Goal: Navigation & Orientation: Find specific page/section

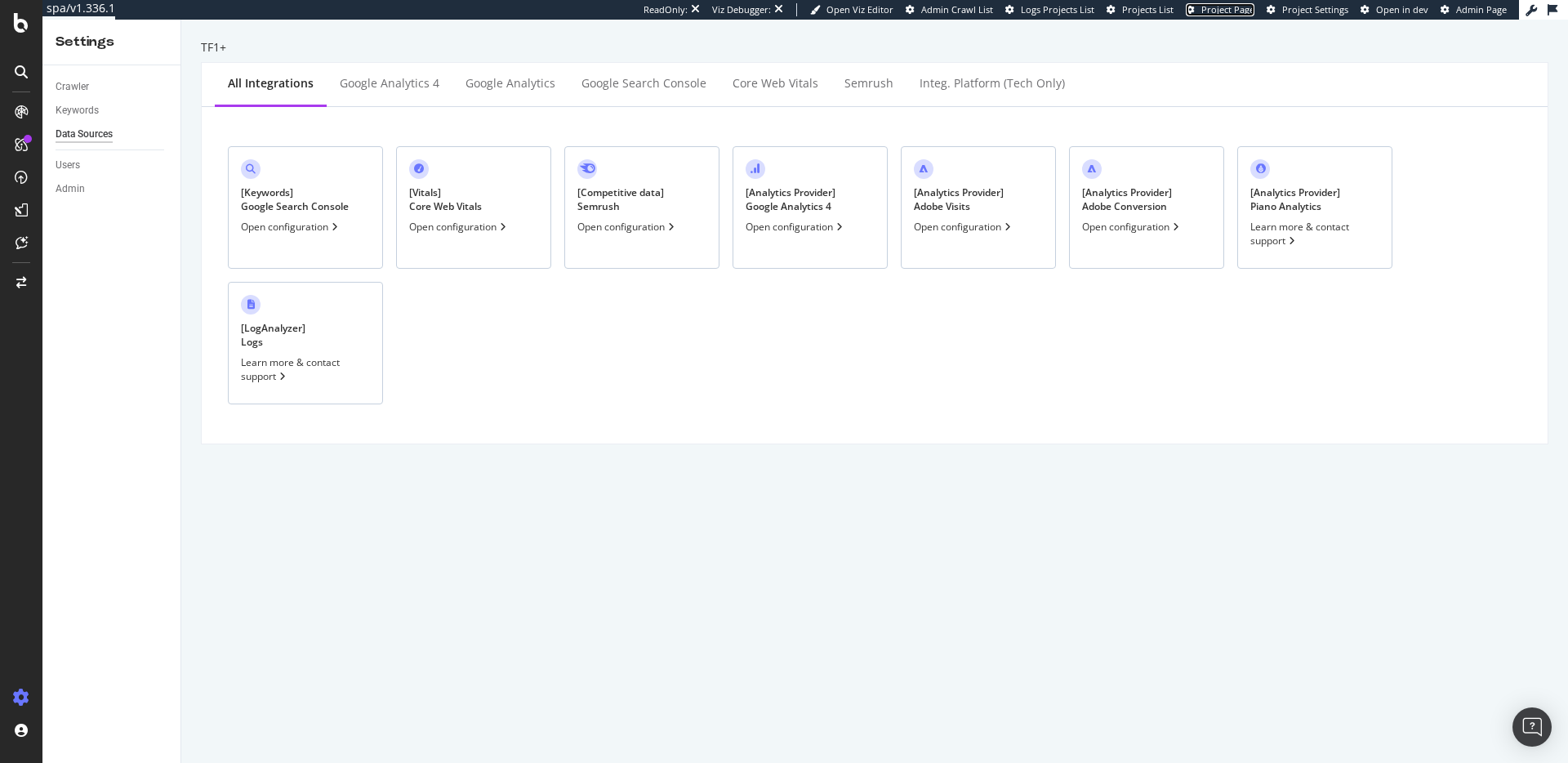
click at [1230, 12] on span "Project Page" at bounding box center [1228, 9] width 53 height 13
click at [132, 266] on div "EngagementAnalytics" at bounding box center [115, 272] width 111 height 17
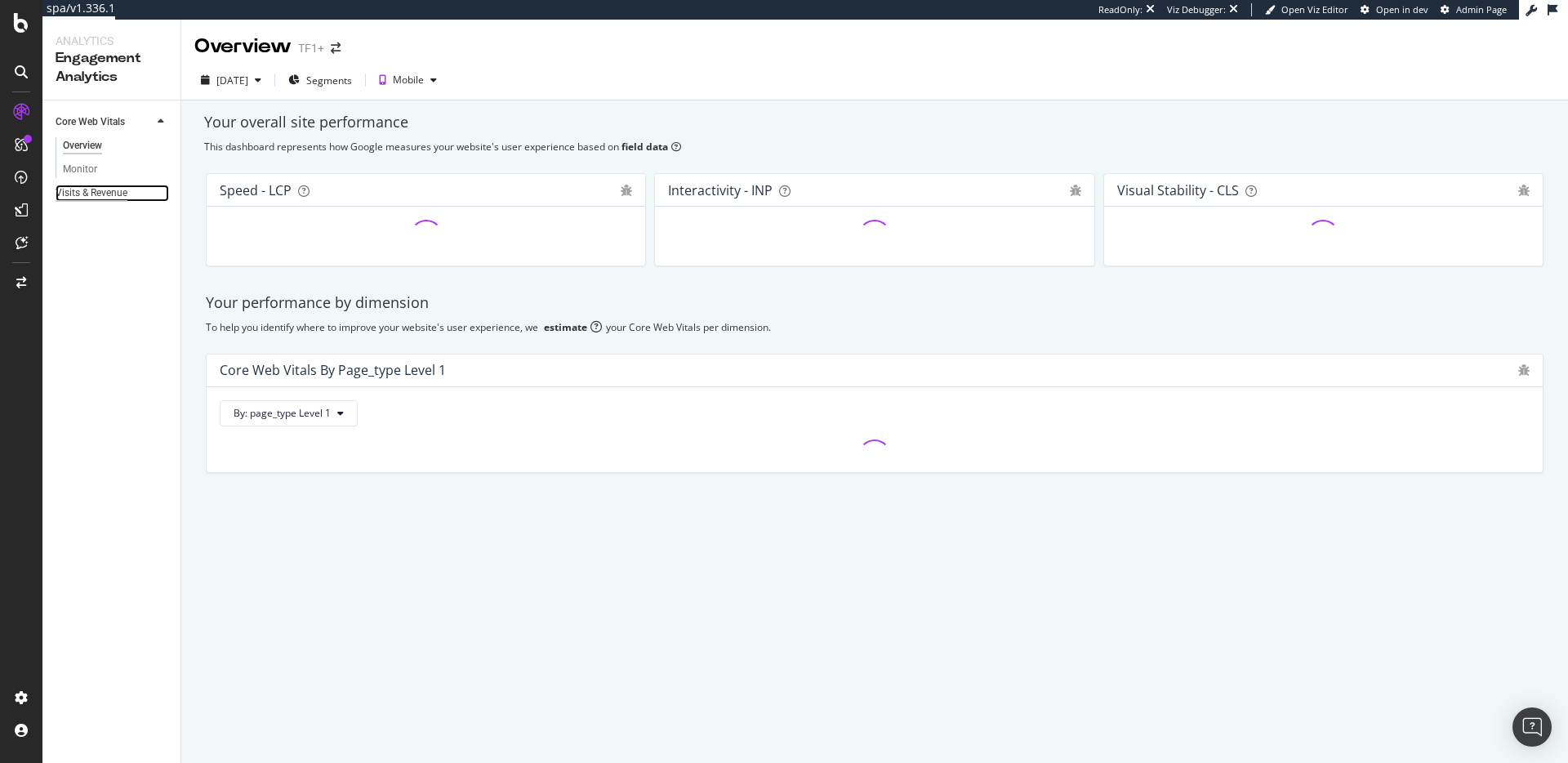
click at [77, 196] on div "Visits & Revenue" at bounding box center [91, 193] width 72 height 18
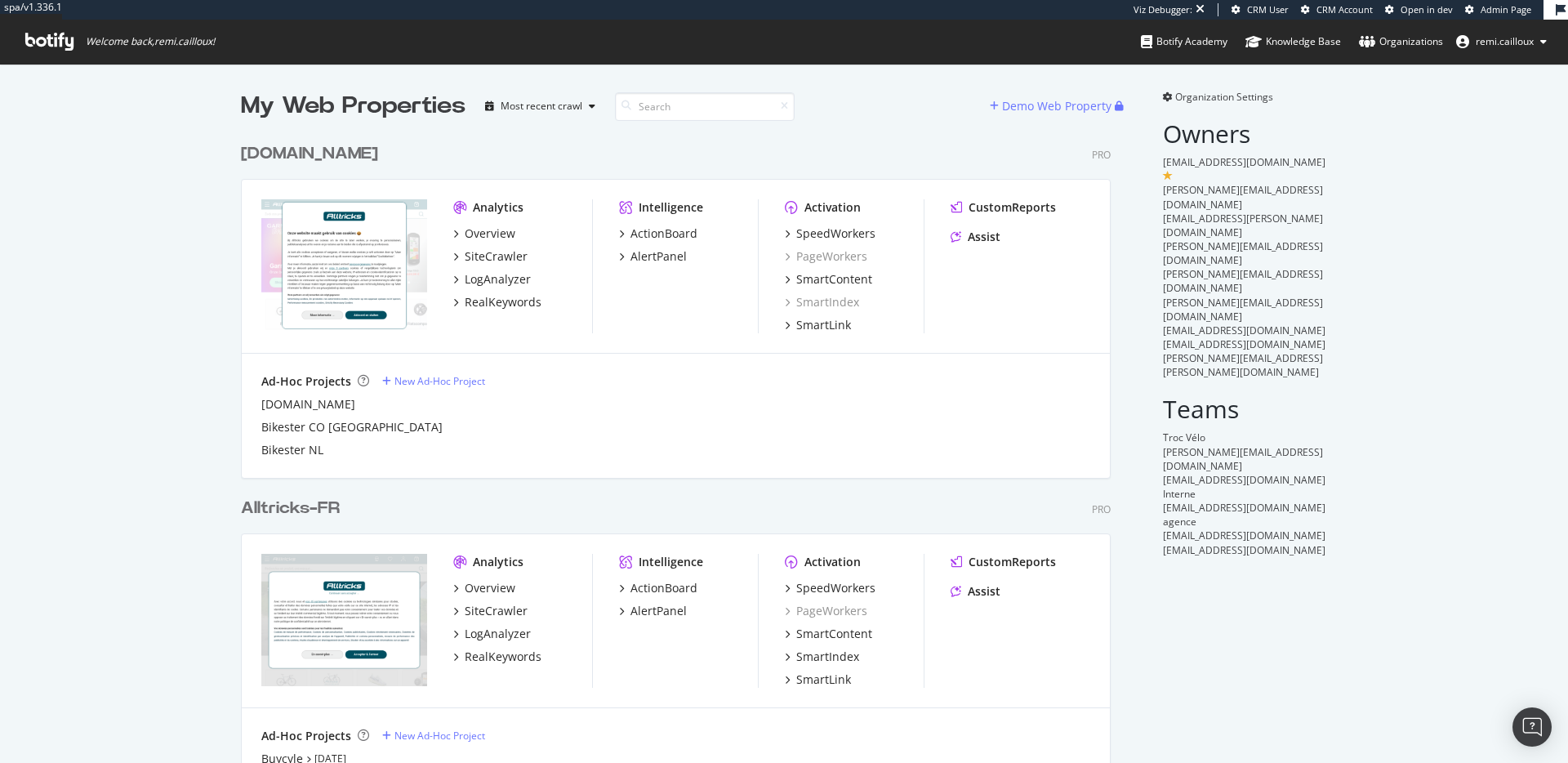
scroll to position [1832, 883]
click at [1233, 95] on span "Organization Settings" at bounding box center [1224, 97] width 98 height 14
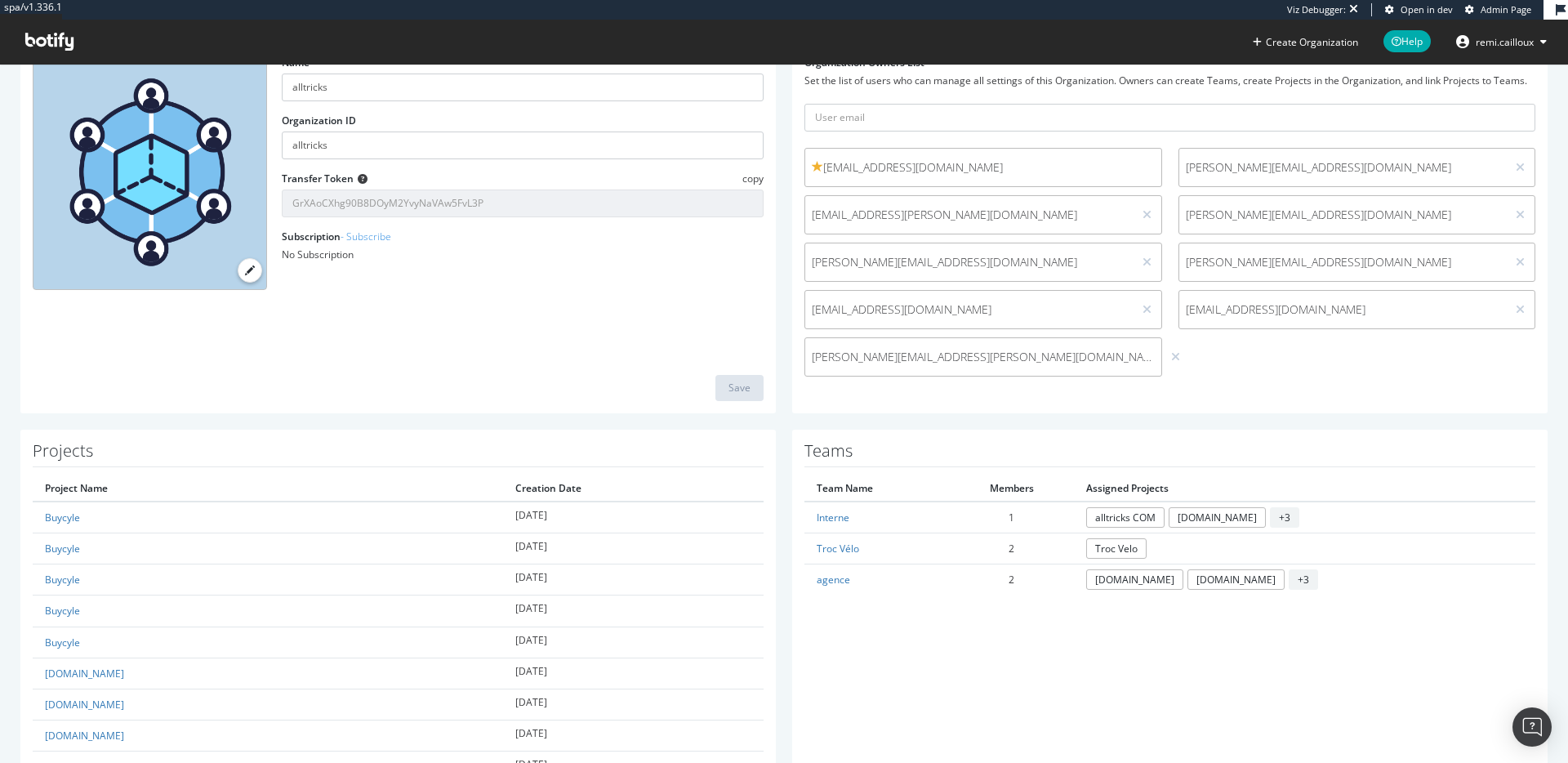
scroll to position [120, 0]
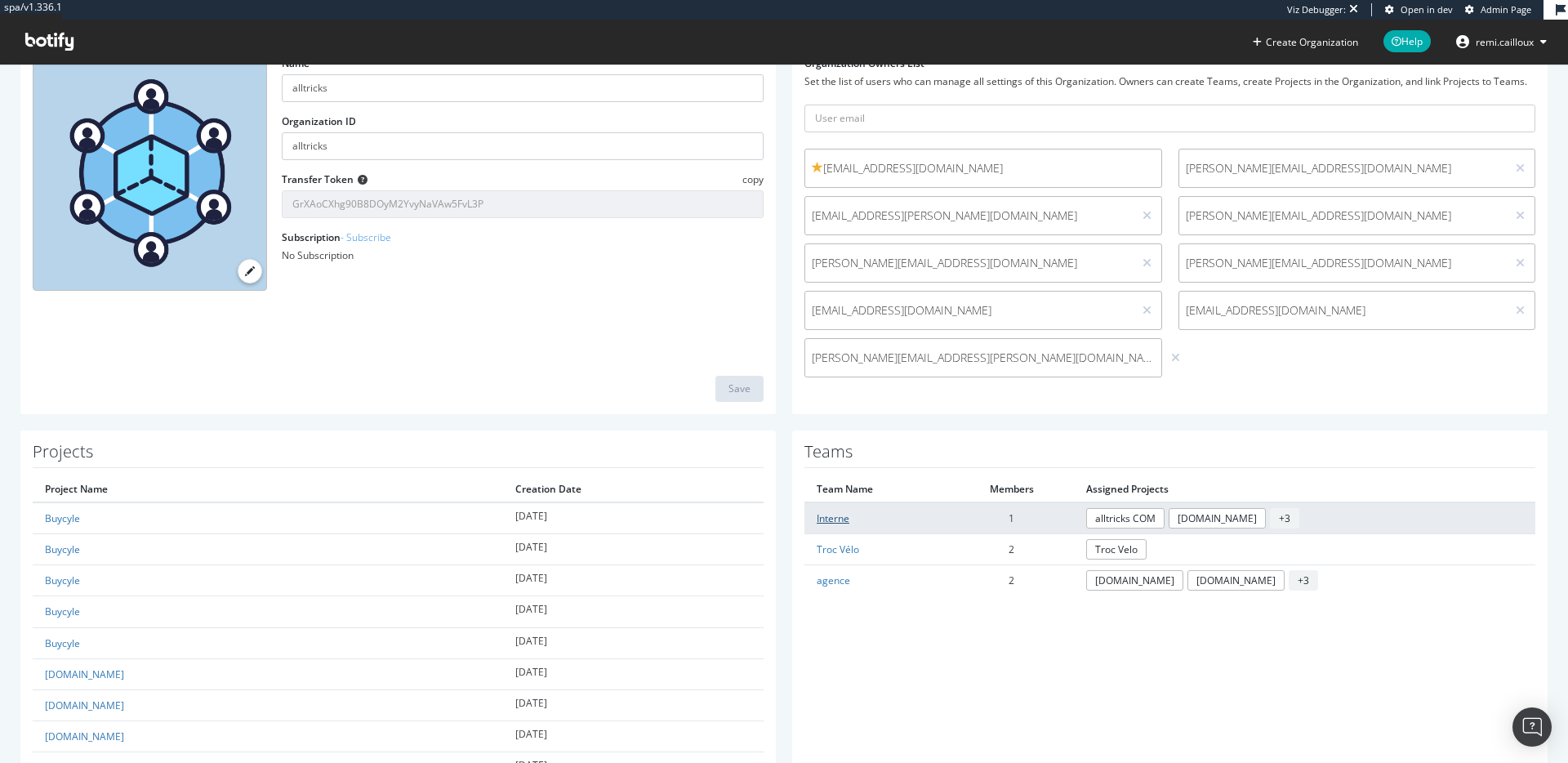
click at [832, 519] on link "Interne" at bounding box center [833, 518] width 33 height 14
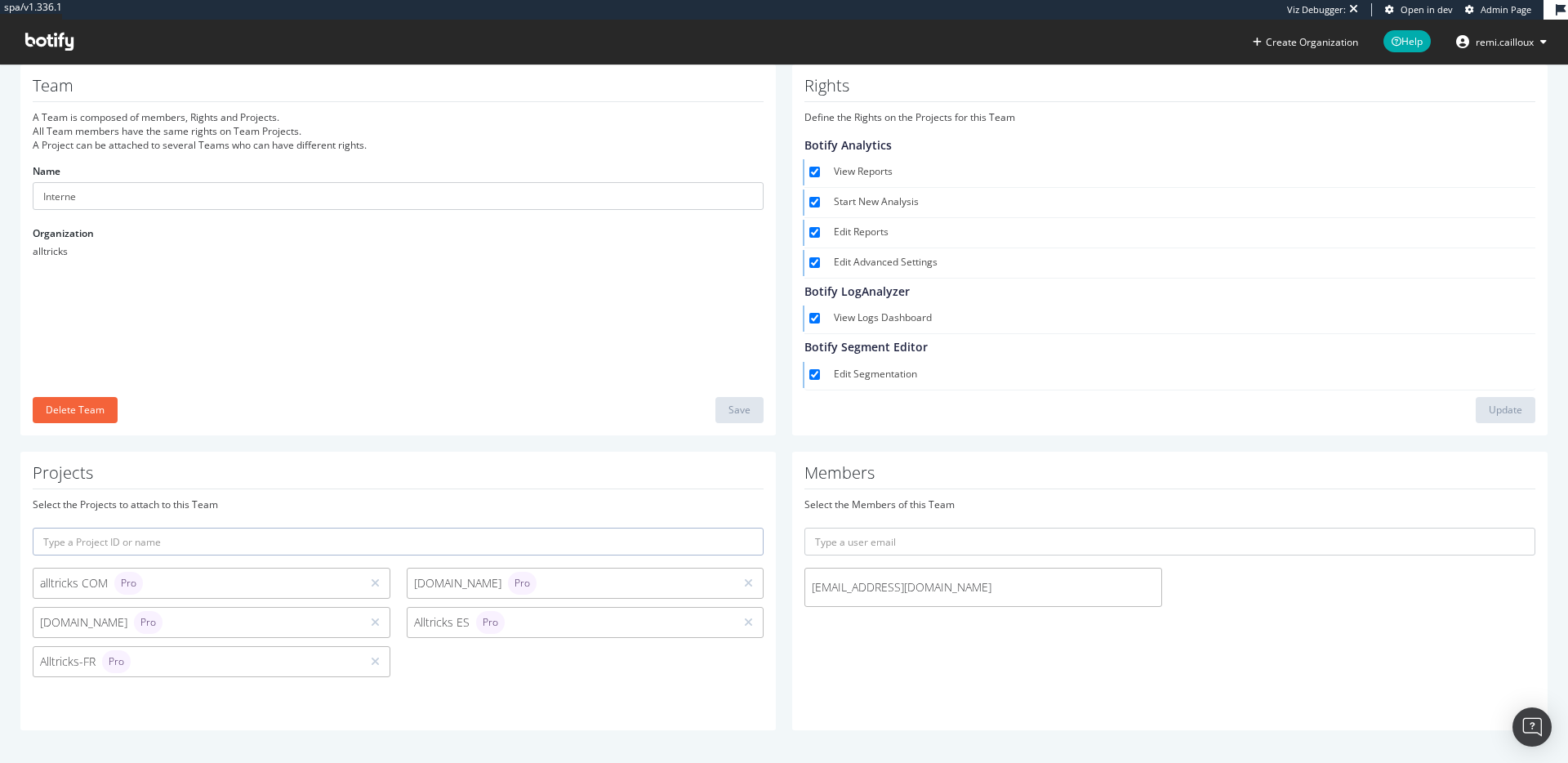
scroll to position [46, 0]
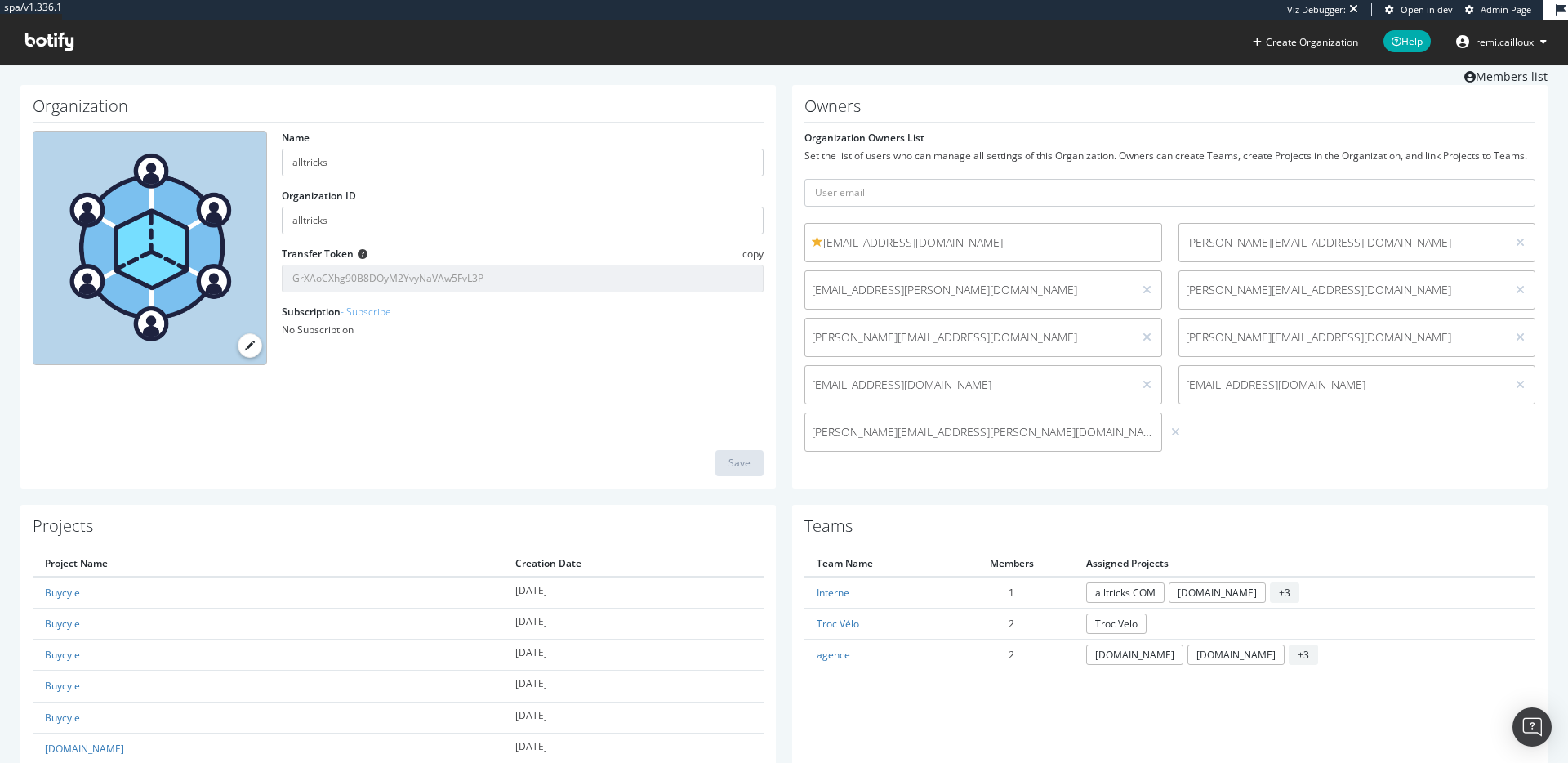
scroll to position [120, 0]
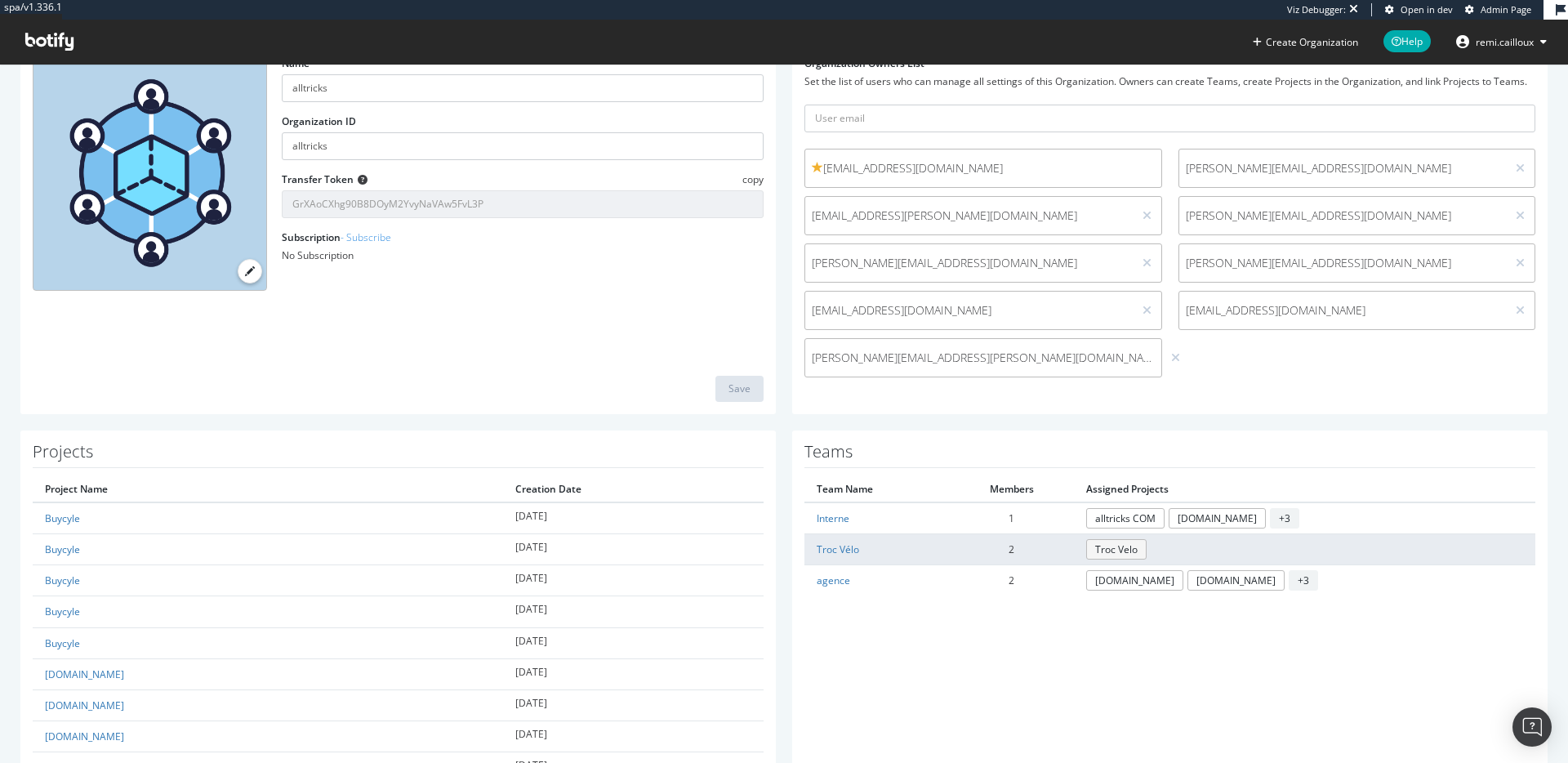
click at [1147, 552] on link "Troc Velo" at bounding box center [1116, 549] width 60 height 20
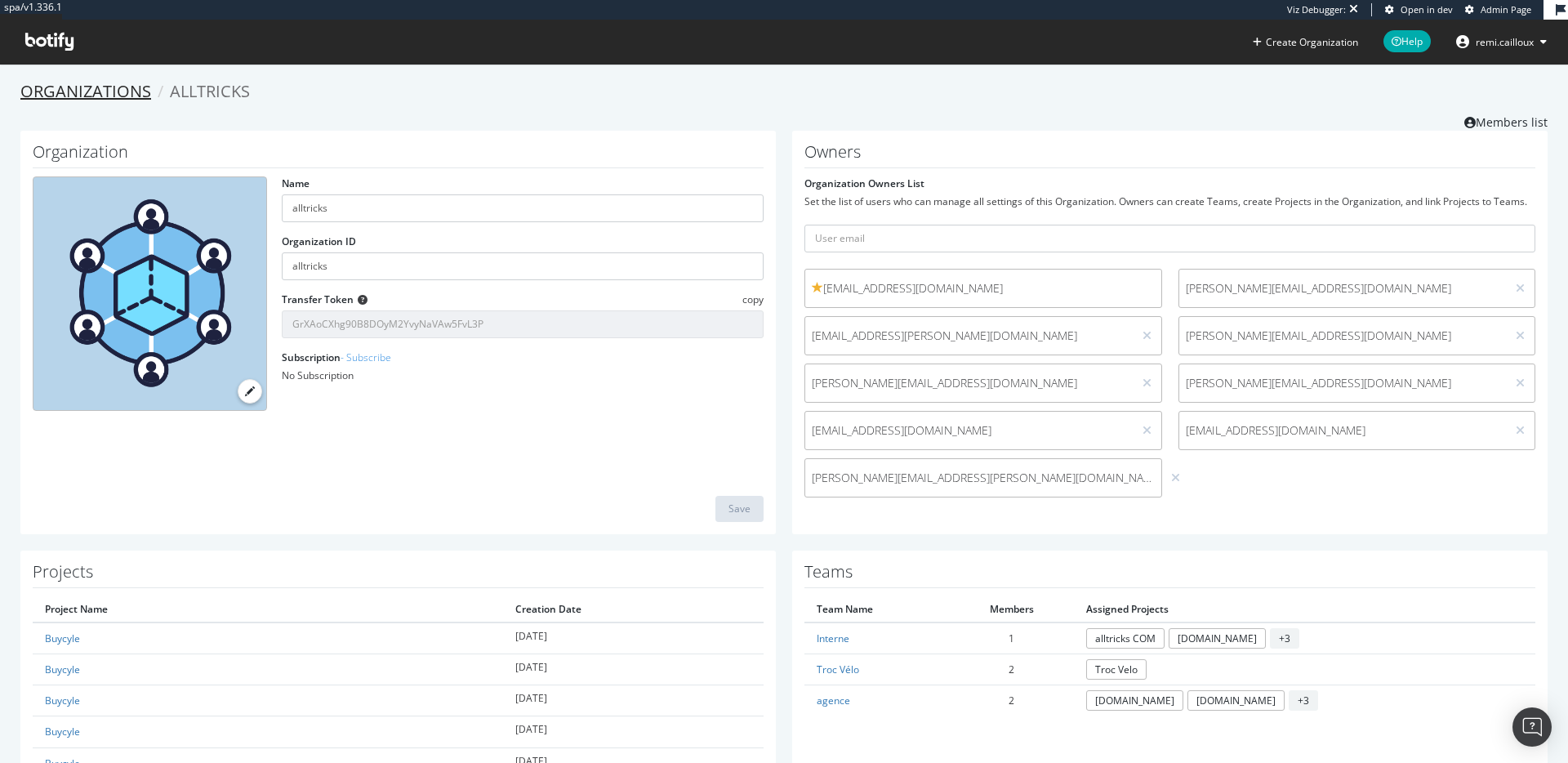
click at [106, 99] on link "Organizations" at bounding box center [85, 91] width 130 height 22
click at [221, 86] on span "alltricks" at bounding box center [210, 91] width 80 height 22
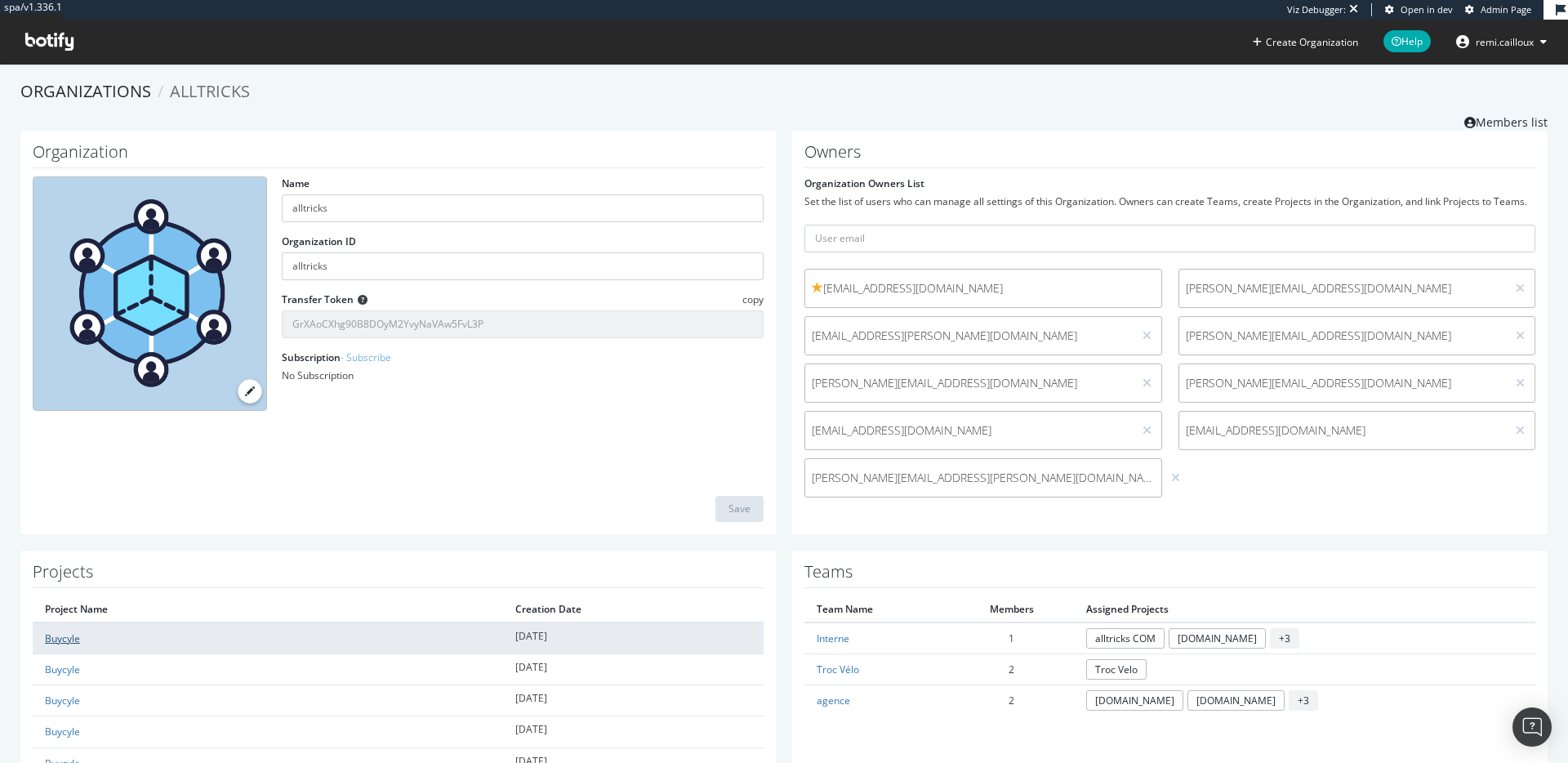
click at [57, 643] on link "Buycyle" at bounding box center [63, 638] width 35 height 14
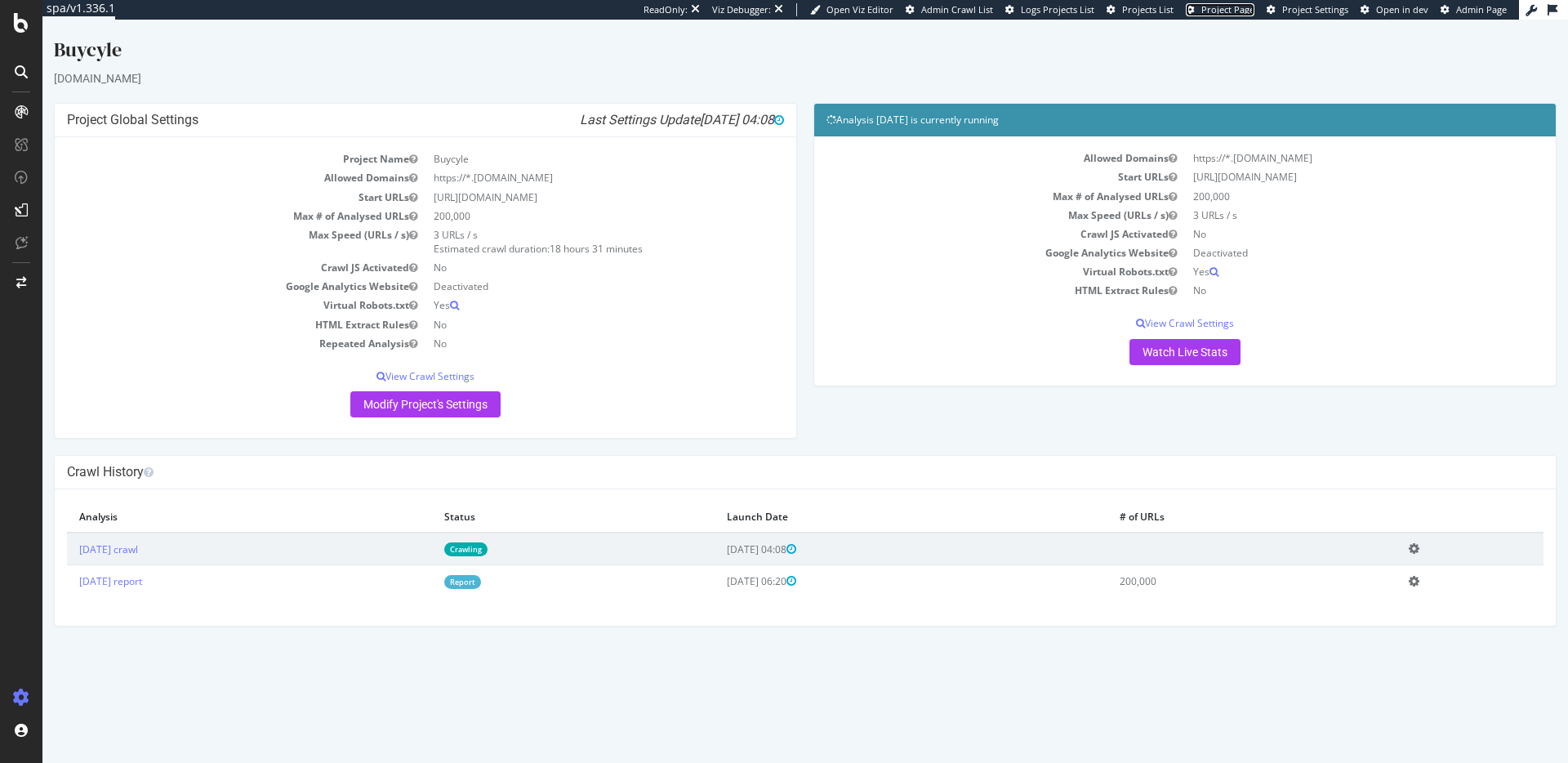
click at [1234, 9] on span "Project Page" at bounding box center [1228, 9] width 53 height 13
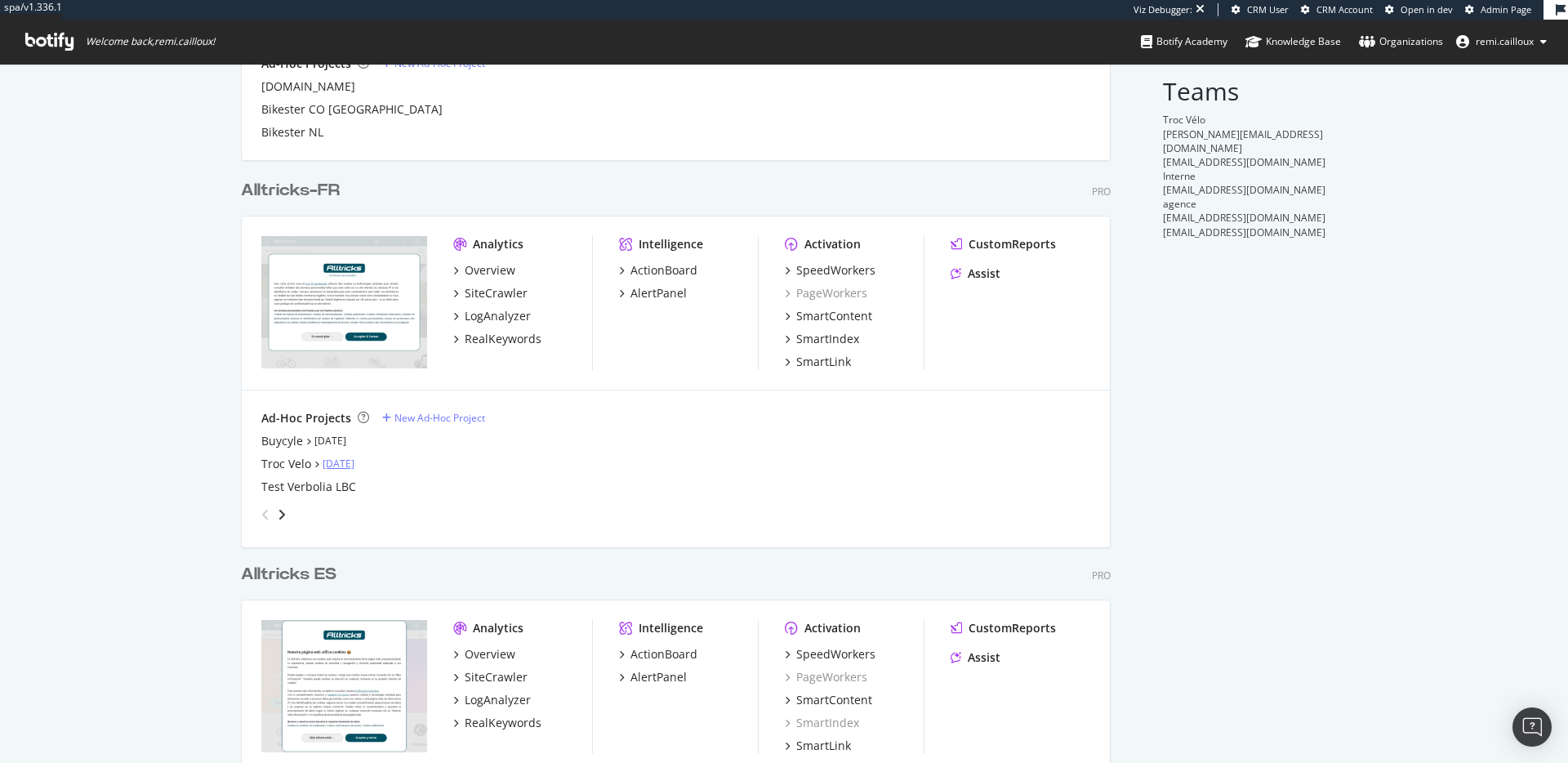
scroll to position [319, 0]
click at [286, 511] on div "angle-right" at bounding box center [282, 513] width 12 height 17
click at [261, 511] on div "angle-left" at bounding box center [265, 512] width 21 height 26
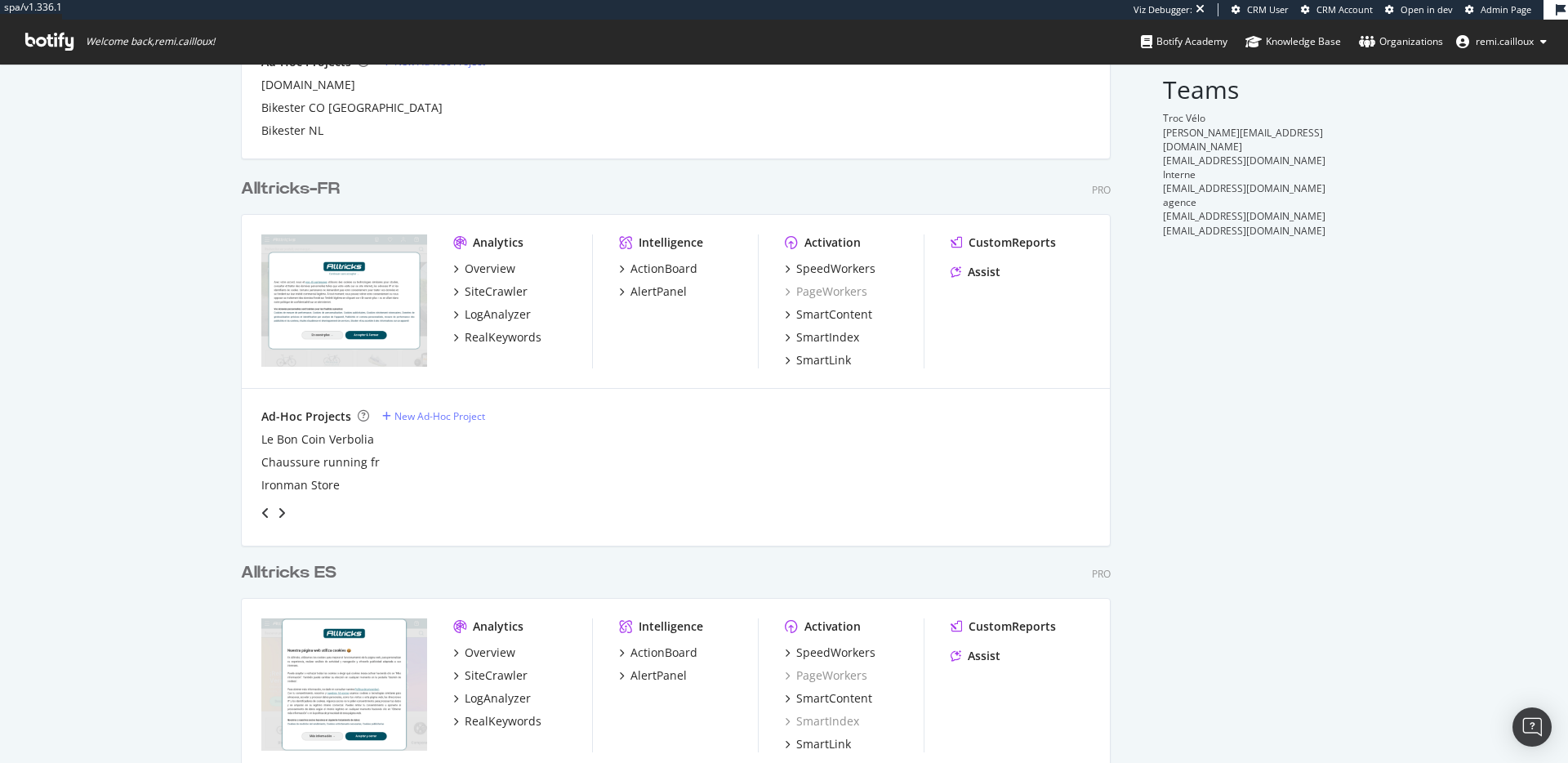
click at [261, 511] on div "angle-left" at bounding box center [265, 512] width 21 height 26
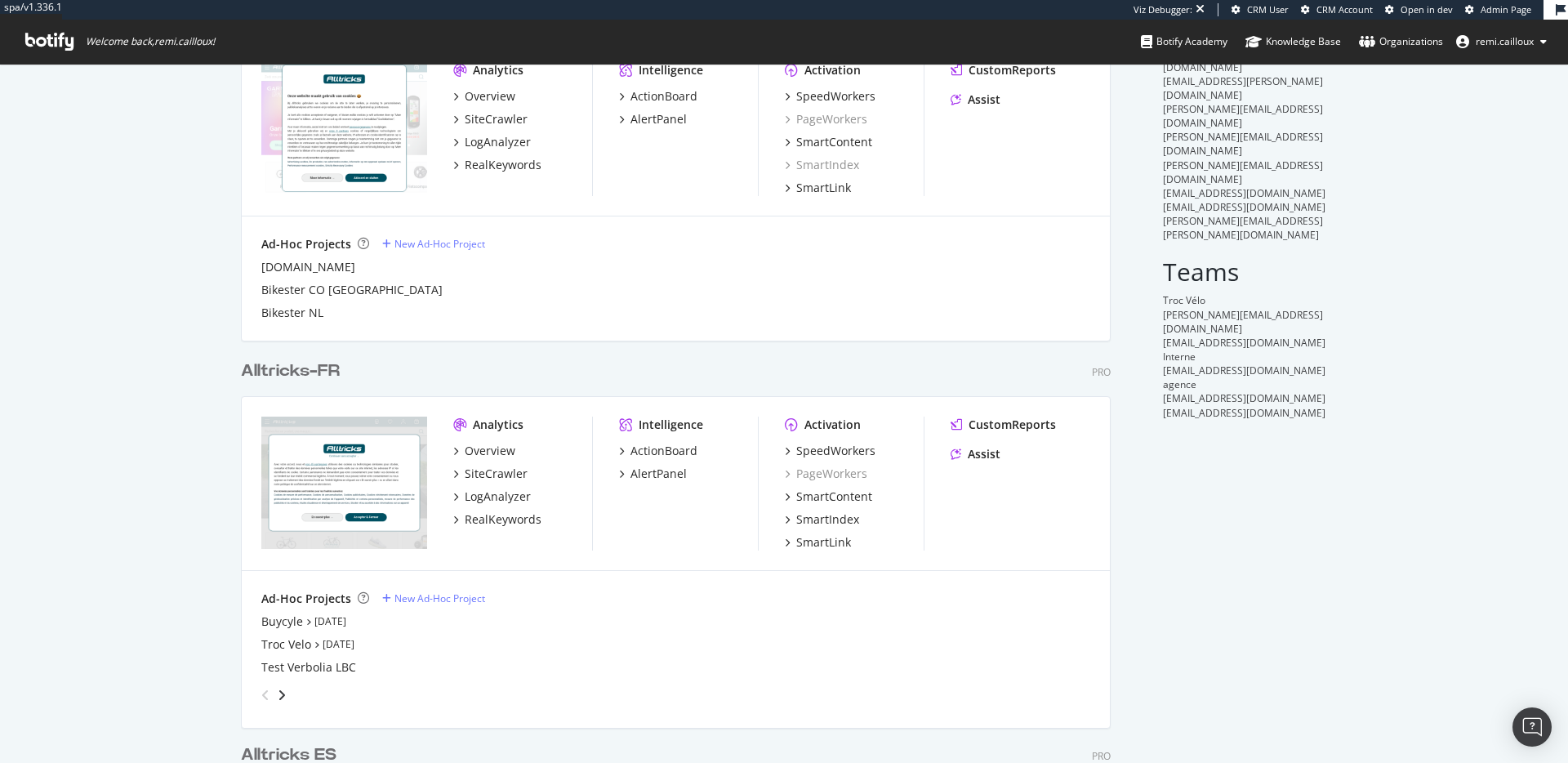
scroll to position [0, 0]
